Goal: Transaction & Acquisition: Register for event/course

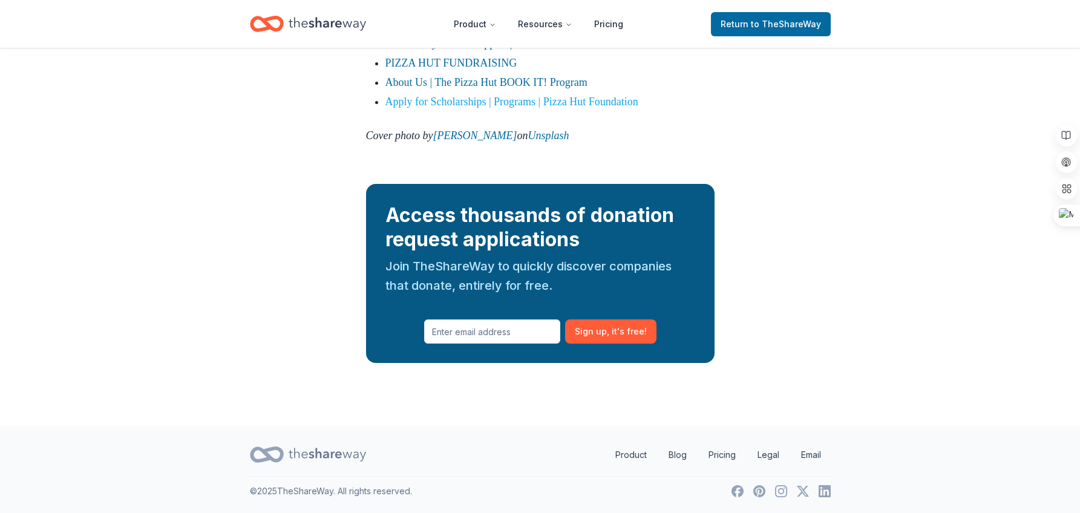
scroll to position [2228, 0]
click at [500, 330] on input "text" at bounding box center [492, 332] width 136 height 24
type input "[EMAIL_ADDRESS][DOMAIN_NAME]"
click at [607, 333] on button "Sign up , it ' s free!" at bounding box center [610, 332] width 91 height 24
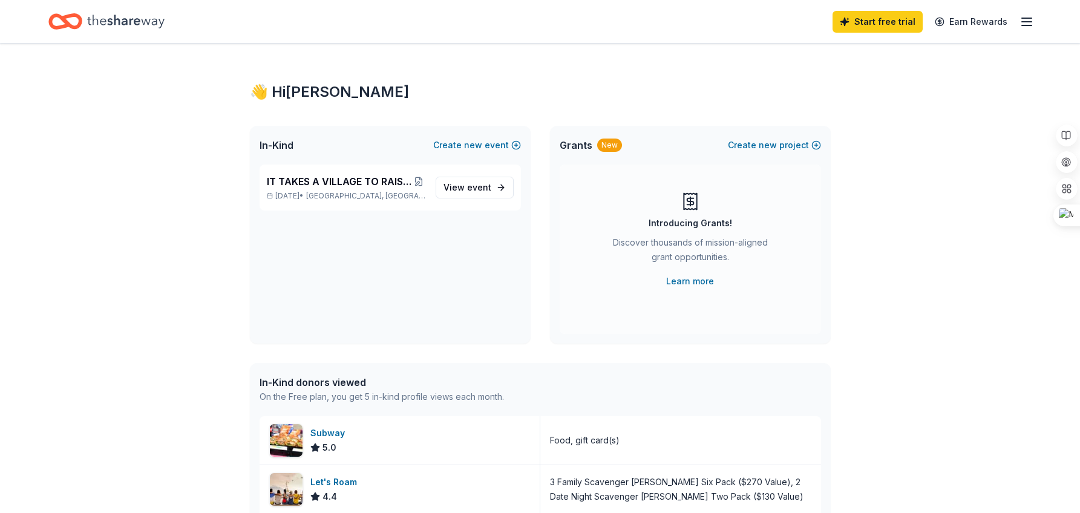
click at [1029, 21] on icon "button" at bounding box center [1027, 22] width 15 height 15
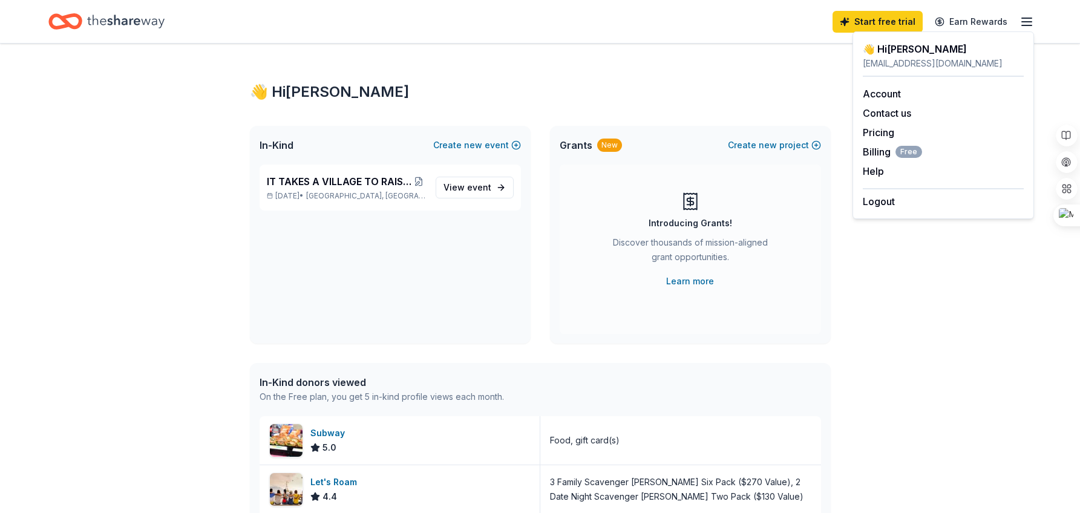
click at [129, 24] on icon "Home" at bounding box center [125, 21] width 77 height 25
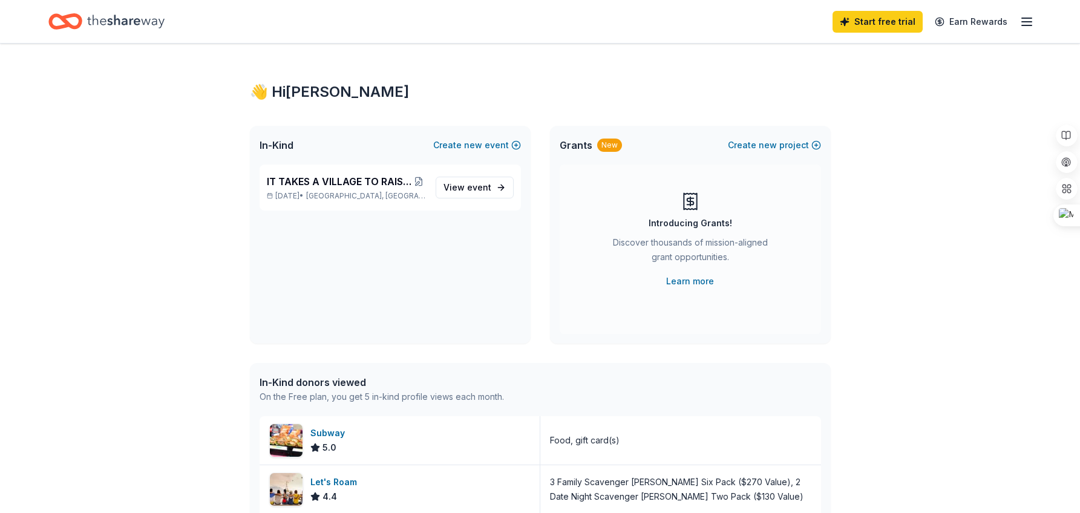
click at [122, 22] on icon "Home" at bounding box center [125, 21] width 77 height 13
click at [456, 189] on span "View event" at bounding box center [468, 187] width 48 height 15
